Goal: Task Accomplishment & Management: Manage account settings

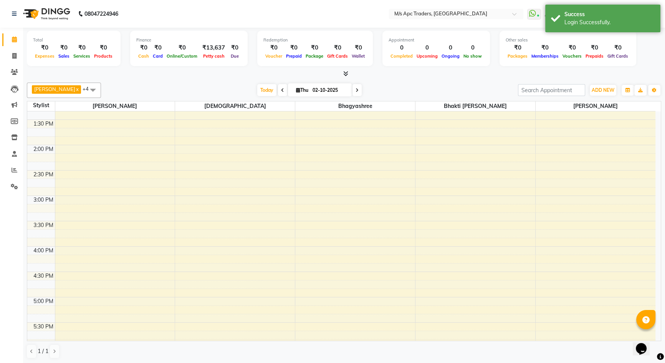
scroll to position [209, 0]
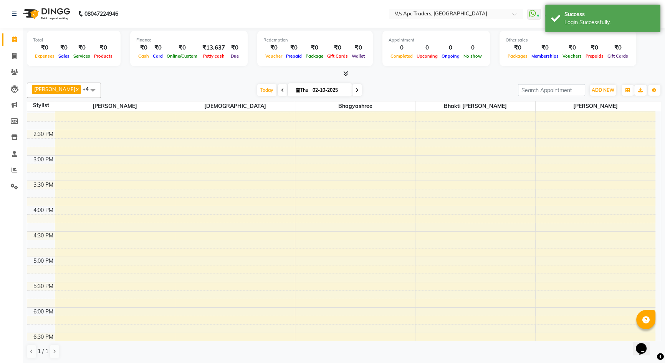
click at [233, 285] on div "10:00 AM 10:30 AM 11:00 AM 11:30 AM 12:00 PM 12:30 PM 1:00 PM 1:30 PM 2:00 PM 2…" at bounding box center [341, 231] width 628 height 658
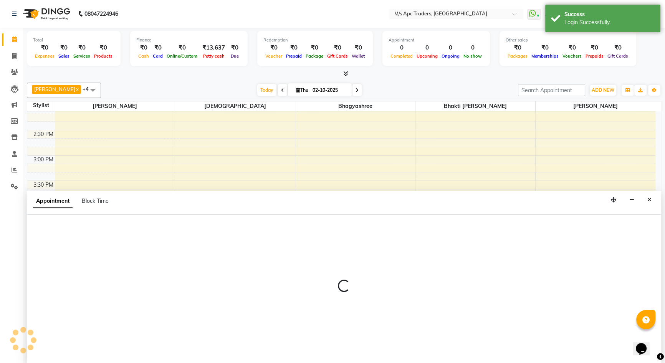
select select "52430"
select select "tentative"
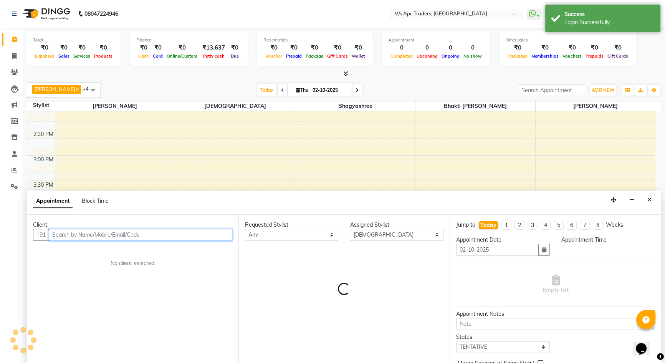
scroll to position [0, 0]
select select "1050"
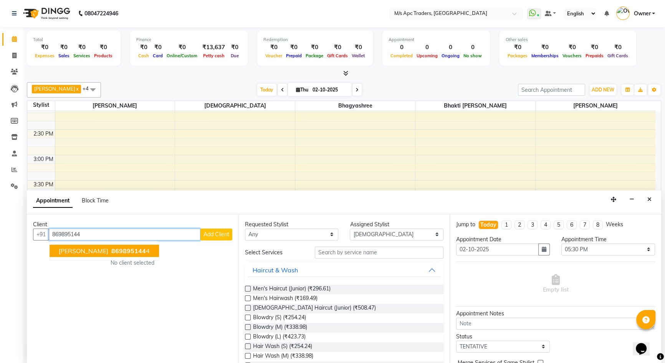
click at [111, 253] on span "869895144" at bounding box center [128, 251] width 35 height 8
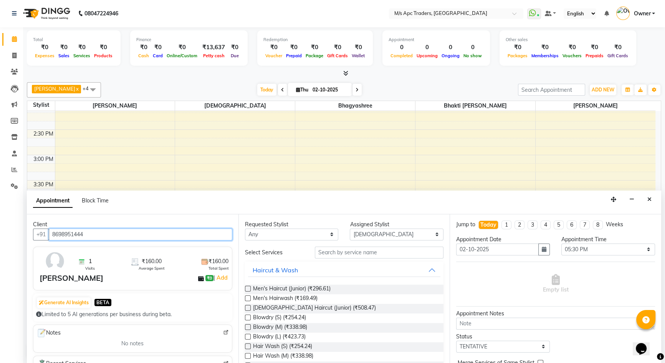
type input "8698951444"
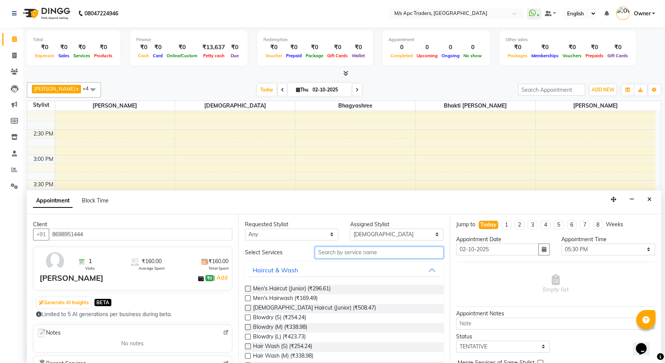
click at [387, 255] on input "text" at bounding box center [379, 252] width 129 height 12
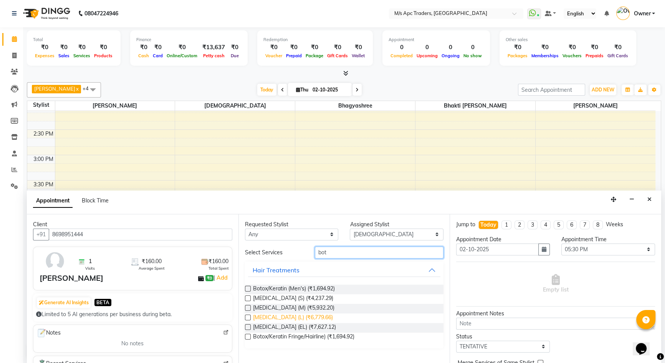
type input "bot"
click at [279, 317] on span "[MEDICAL_DATA] (L) (₹6,779.66)" at bounding box center [293, 318] width 80 height 10
checkbox input "false"
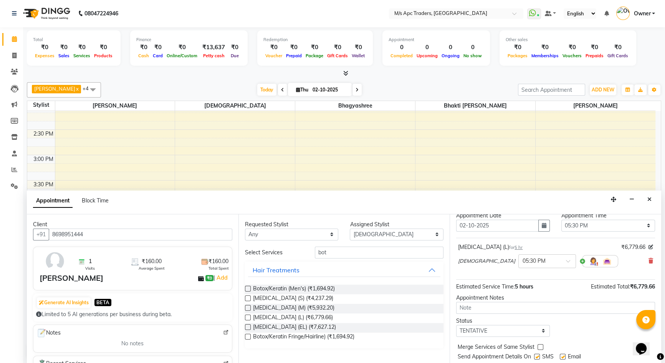
scroll to position [45, 0]
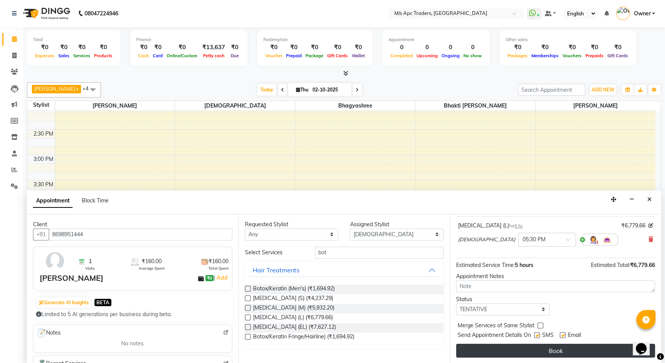
click at [549, 347] on button "Book" at bounding box center [555, 351] width 199 height 14
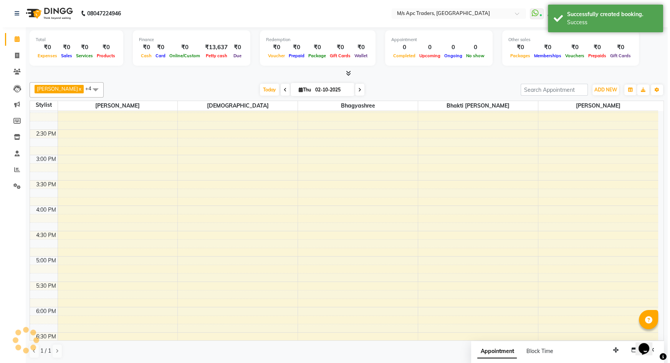
scroll to position [0, 0]
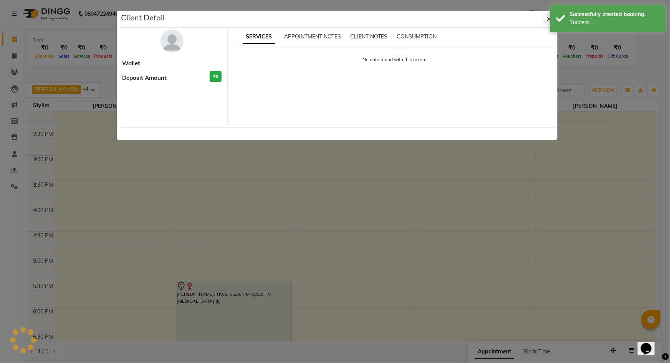
select select "7"
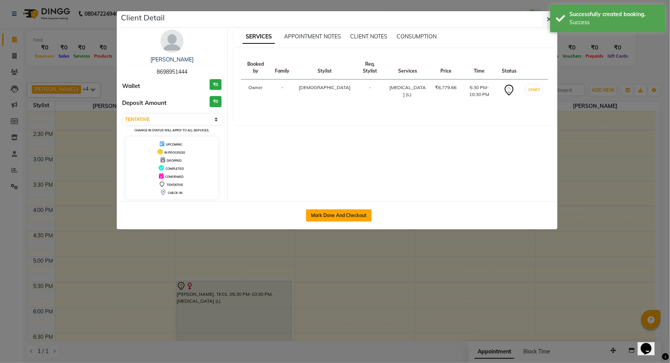
click at [345, 215] on button "Mark Done And Checkout" at bounding box center [339, 215] width 66 height 12
select select "service"
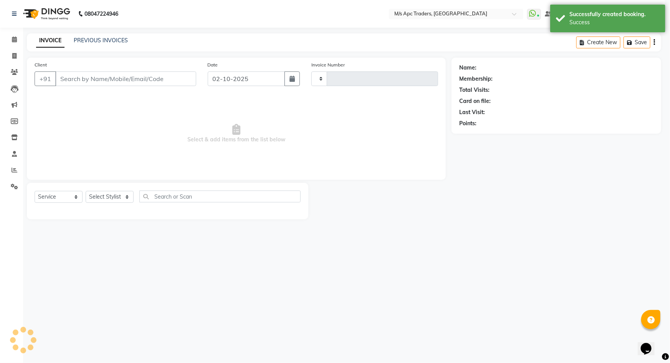
type input "0246"
select select "6493"
type input "8698951444"
select select "52430"
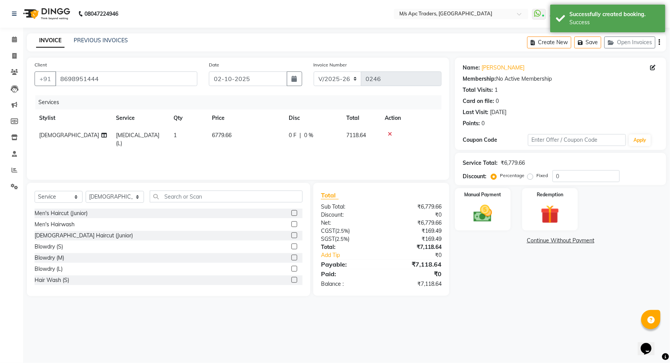
click at [310, 136] on span "0 %" at bounding box center [308, 135] width 9 height 8
select select "52430"
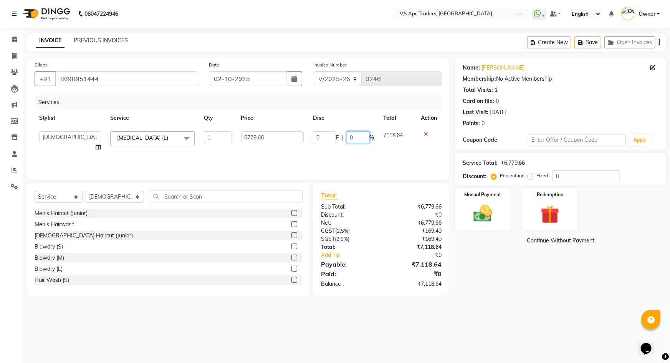
click at [356, 137] on input "0" at bounding box center [358, 137] width 23 height 12
type input "5"
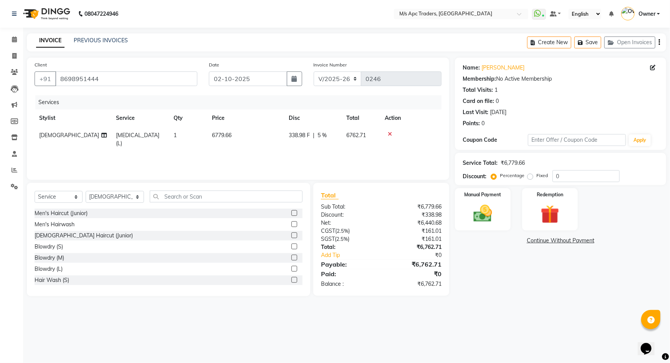
click at [434, 117] on th "Action" at bounding box center [410, 117] width 61 height 17
click at [321, 135] on span "5 %" at bounding box center [321, 135] width 9 height 8
select select "52430"
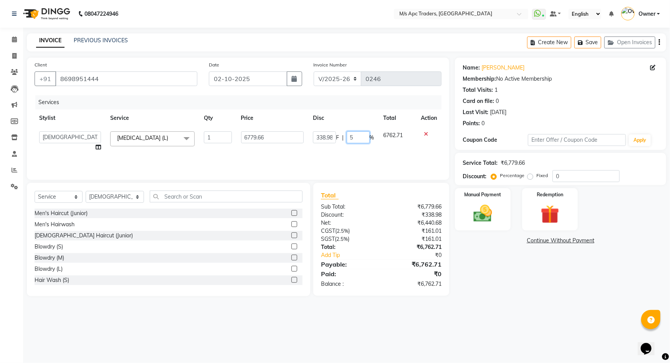
click at [355, 135] on input "5" at bounding box center [358, 137] width 23 height 12
type input "2"
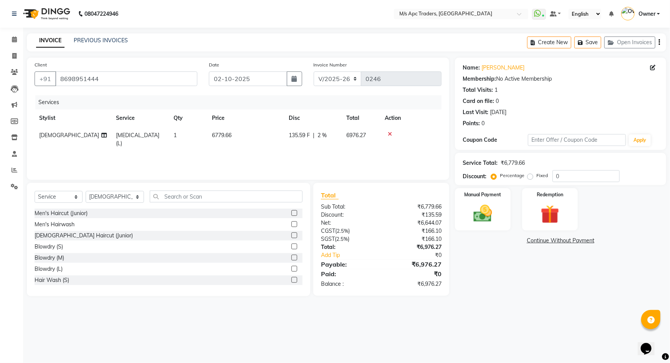
click at [429, 118] on th "Action" at bounding box center [410, 117] width 61 height 17
click at [324, 135] on span "2 %" at bounding box center [321, 135] width 9 height 8
select select "52430"
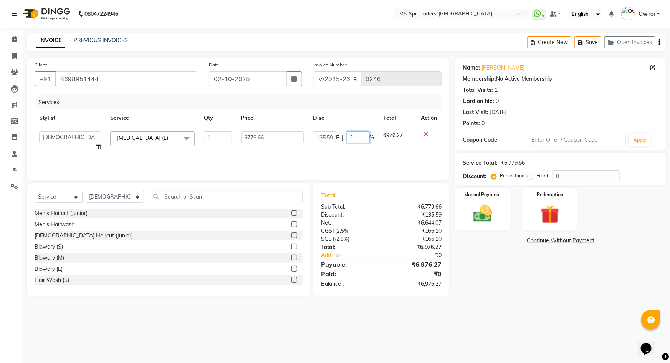
click at [357, 137] on input "2" at bounding box center [358, 137] width 23 height 12
type input "1"
click at [430, 119] on th "Action" at bounding box center [428, 117] width 25 height 17
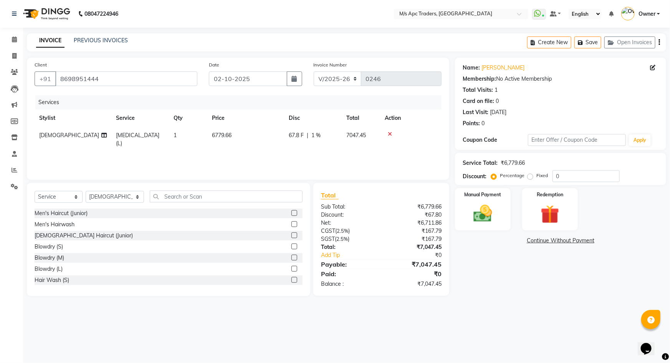
click at [314, 136] on span "1 %" at bounding box center [315, 135] width 9 height 8
select select "52430"
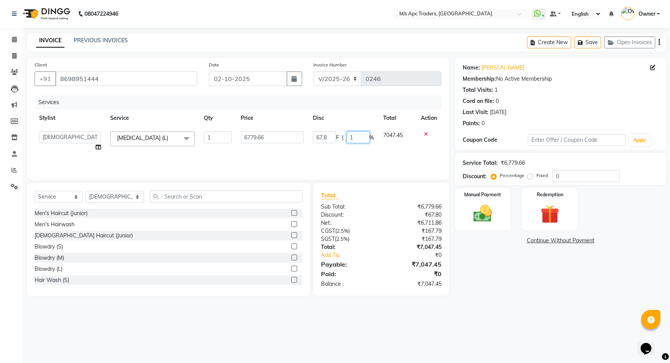
click at [354, 137] on input "1" at bounding box center [358, 137] width 23 height 12
type input "1.5"
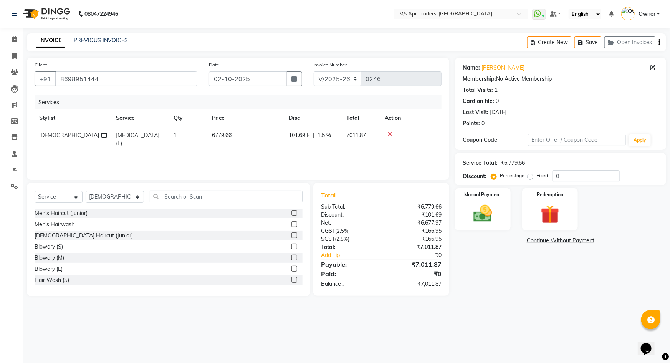
click at [427, 119] on th "Action" at bounding box center [410, 117] width 61 height 17
click at [330, 137] on span "1.5 %" at bounding box center [323, 135] width 13 height 8
select select "52430"
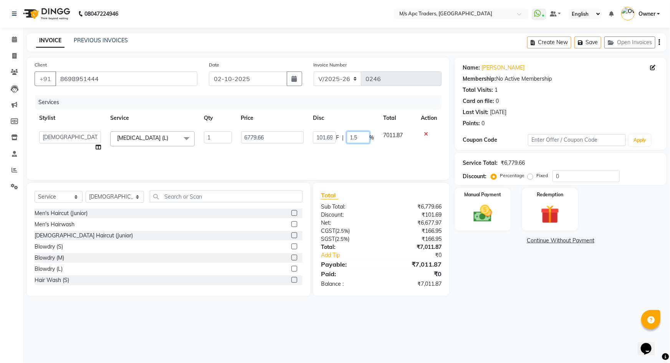
click at [363, 136] on input "1.5" at bounding box center [358, 137] width 23 height 12
type input "1.7"
click at [430, 118] on th "Action" at bounding box center [428, 117] width 25 height 17
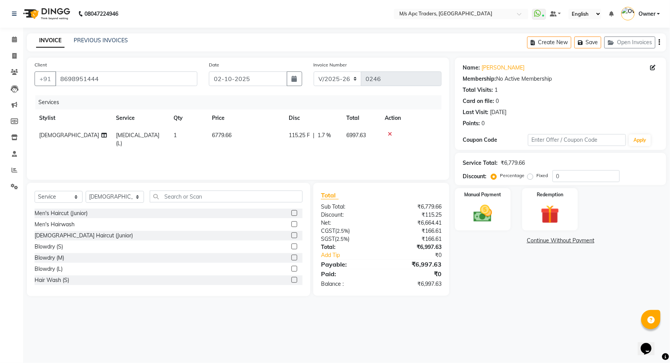
click at [326, 134] on span "1.7 %" at bounding box center [323, 135] width 13 height 8
select select "52430"
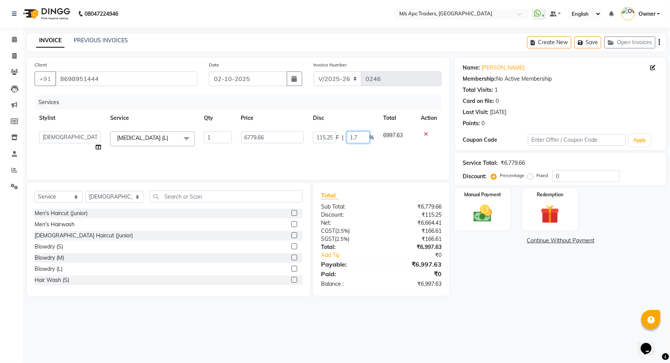
click at [364, 137] on input "1.7" at bounding box center [358, 137] width 23 height 12
type input "1.6"
click at [434, 119] on th "Action" at bounding box center [428, 117] width 25 height 17
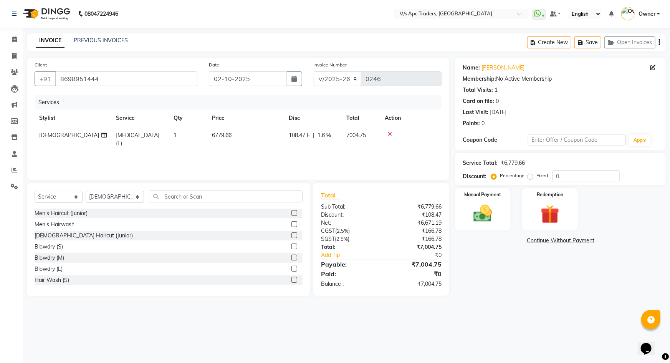
click at [327, 134] on span "1.6 %" at bounding box center [323, 135] width 13 height 8
select select "52430"
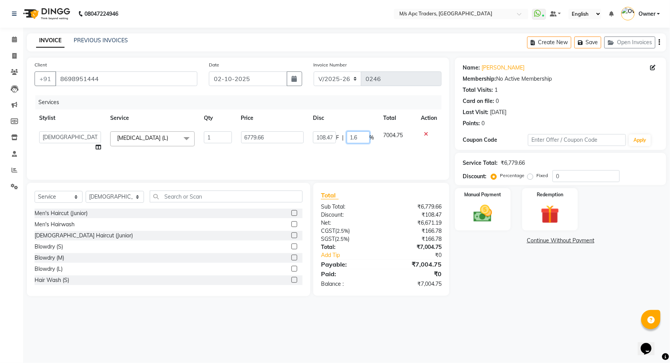
click at [366, 138] on input "1.6" at bounding box center [358, 137] width 23 height 12
type input "1.7"
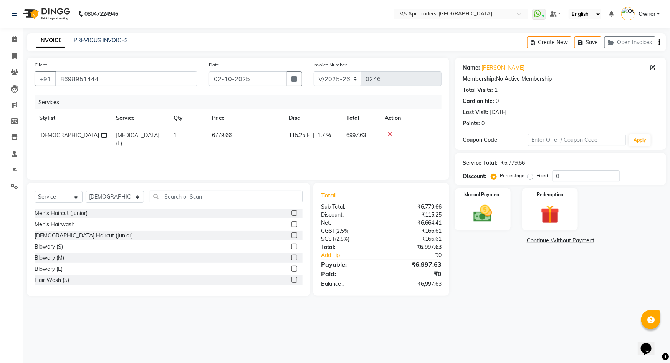
click at [422, 119] on th "Action" at bounding box center [410, 117] width 61 height 17
click at [486, 217] on img at bounding box center [482, 213] width 31 height 22
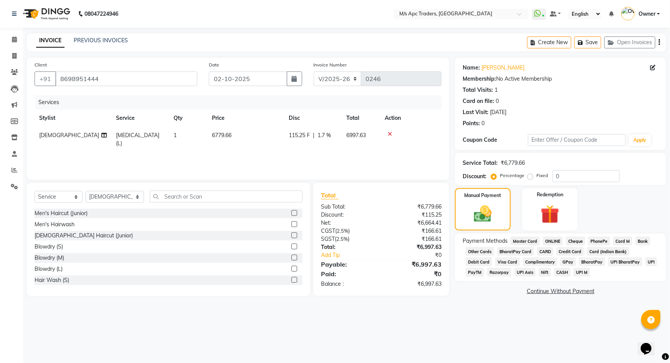
click at [560, 261] on span "GPay" at bounding box center [568, 261] width 16 height 9
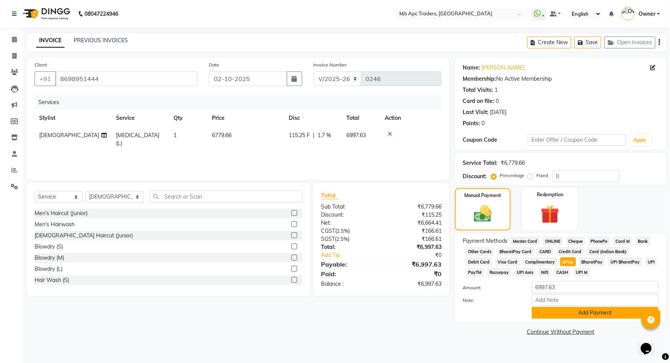
click at [584, 315] on button "Add Payment" at bounding box center [595, 313] width 127 height 12
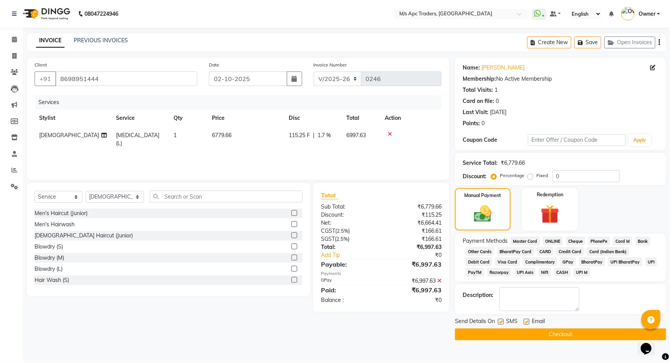
click at [577, 331] on button "Checkout" at bounding box center [560, 334] width 211 height 12
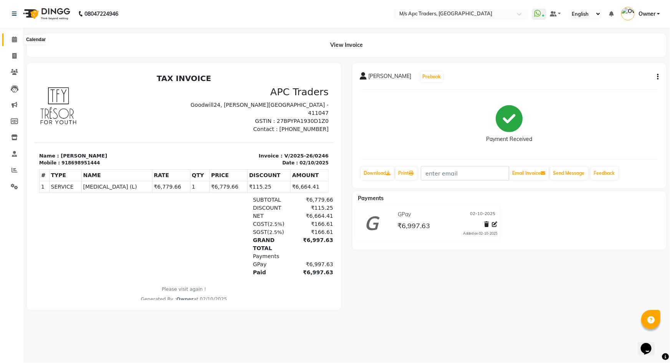
click at [15, 40] on icon at bounding box center [14, 39] width 5 height 6
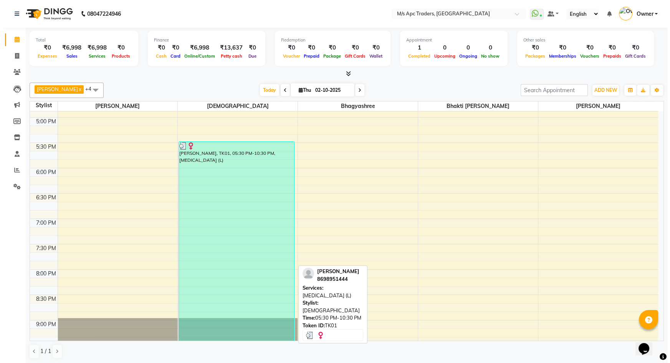
scroll to position [252, 0]
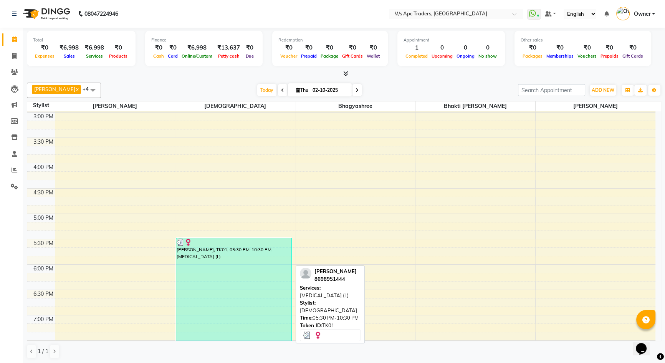
click at [256, 269] on div "[PERSON_NAME], TK01, 05:30 PM-10:30 PM, [MEDICAL_DATA] (L)" at bounding box center [233, 363] width 115 height 251
select select "3"
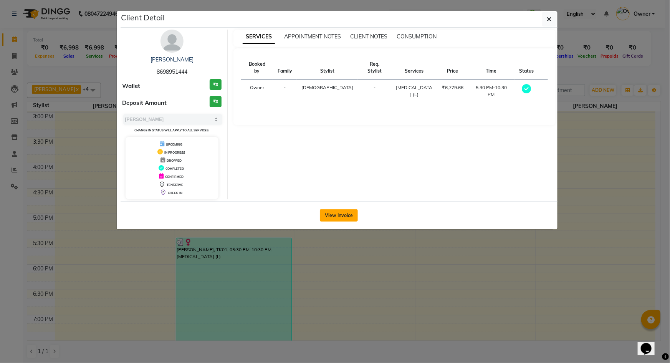
click at [334, 213] on button "View Invoice" at bounding box center [339, 215] width 38 height 12
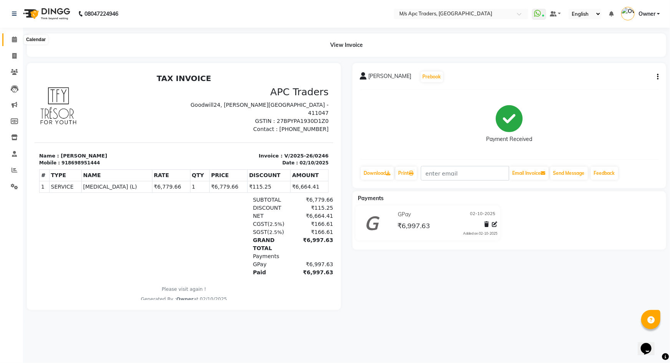
click at [15, 41] on icon at bounding box center [14, 39] width 5 height 6
